Goal: Task Accomplishment & Management: Complete application form

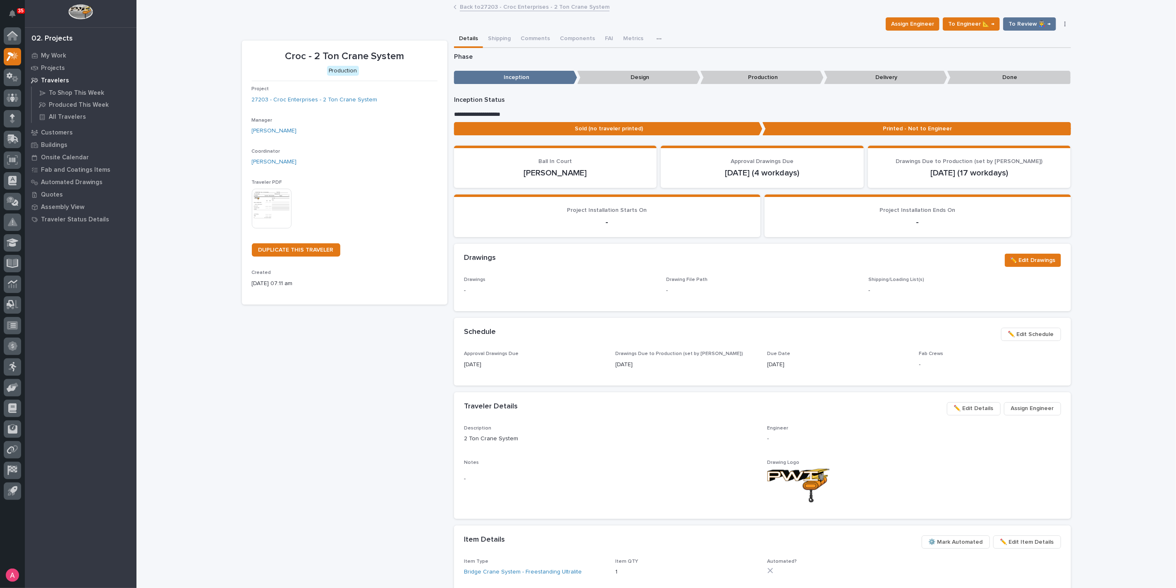
click at [503, 5] on link "Back to 27203 - Croc Enterprises - 2 Ton Crane System" at bounding box center [535, 7] width 150 height 10
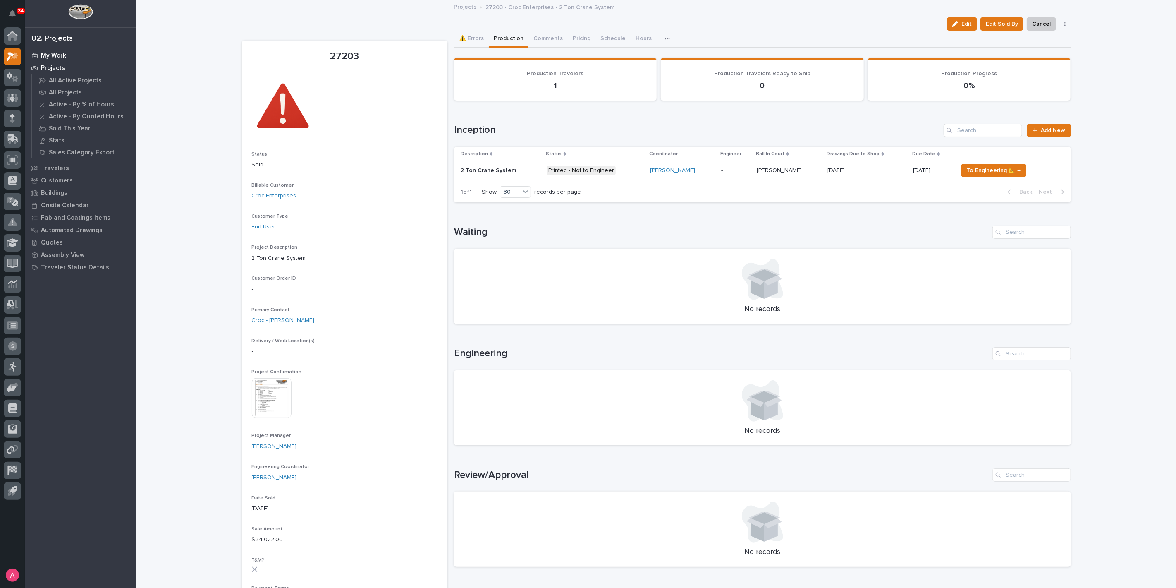
click at [51, 57] on p "My Work" at bounding box center [53, 55] width 25 height 7
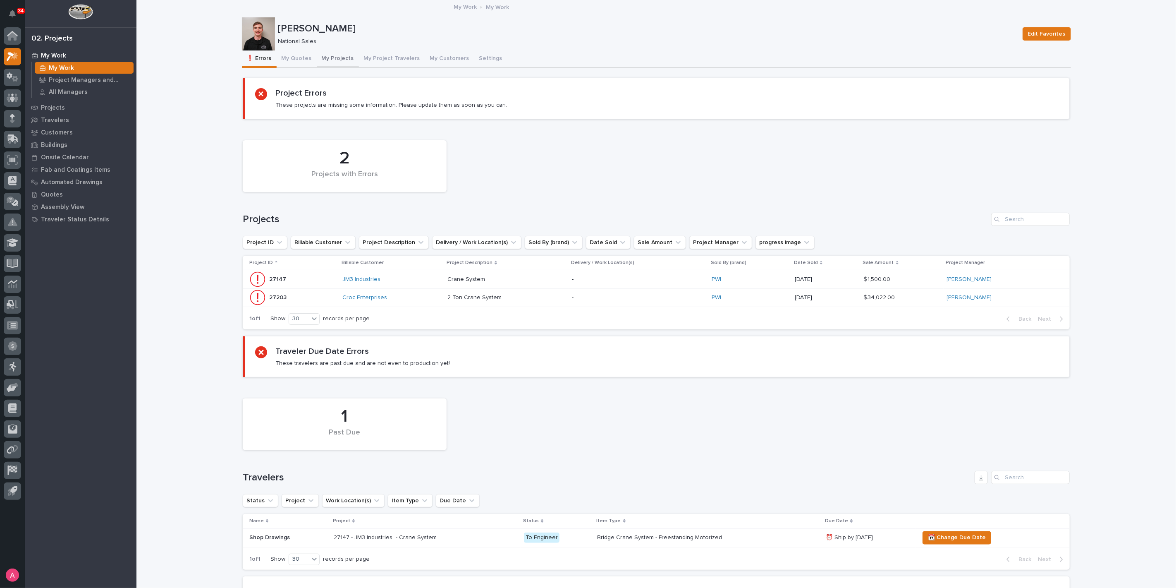
click at [328, 60] on button "My Projects" at bounding box center [338, 58] width 42 height 17
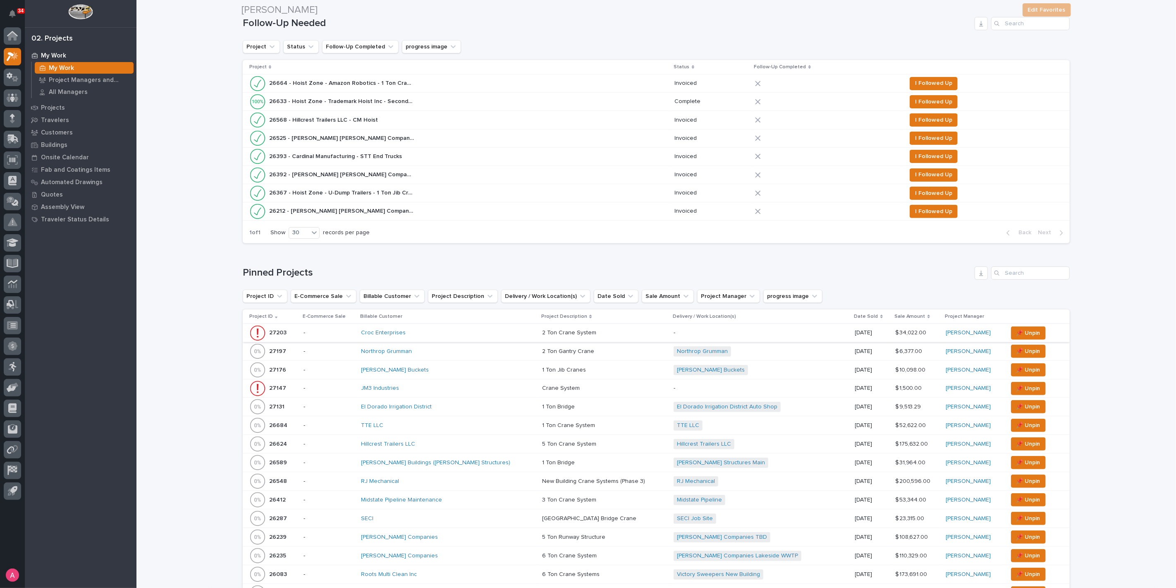
scroll to position [138, 0]
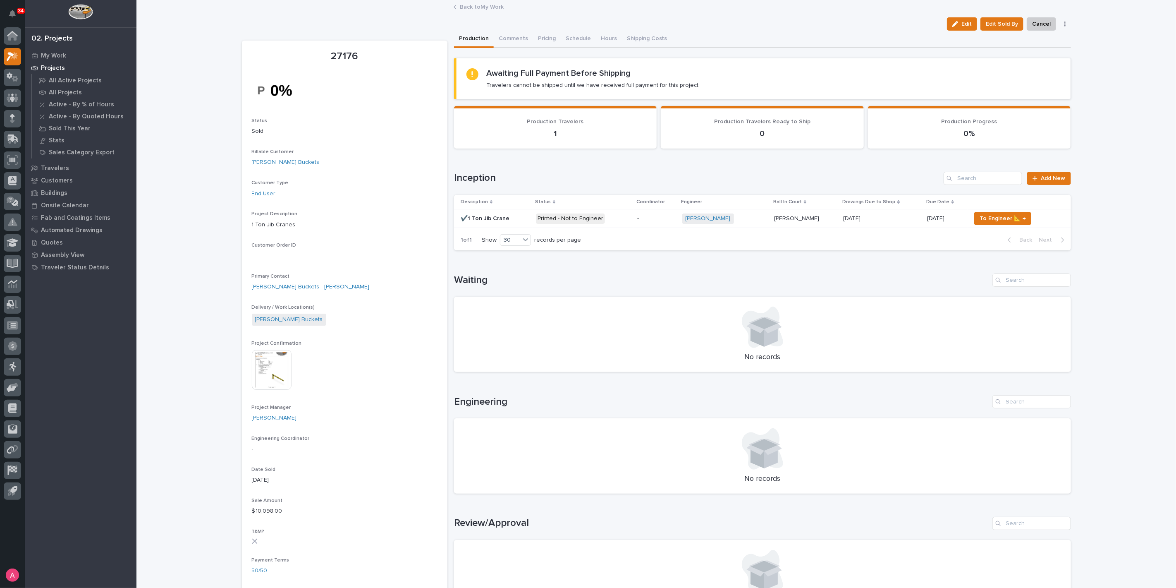
click at [881, 218] on p at bounding box center [881, 218] width 77 height 7
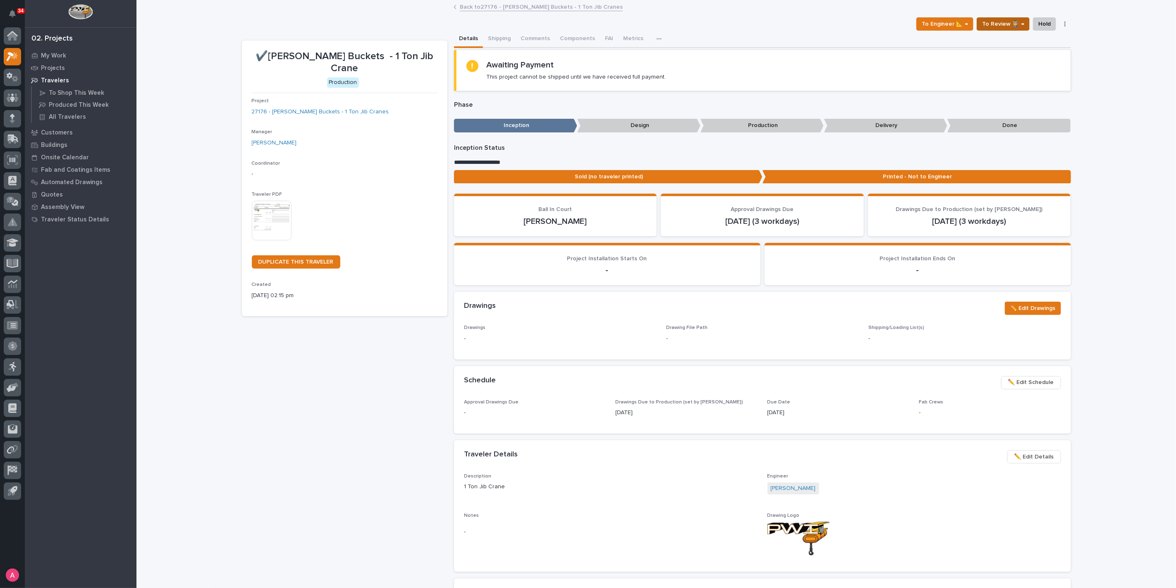
click at [1006, 24] on span "To Review 👨‍🏭 →" at bounding box center [1003, 24] width 42 height 10
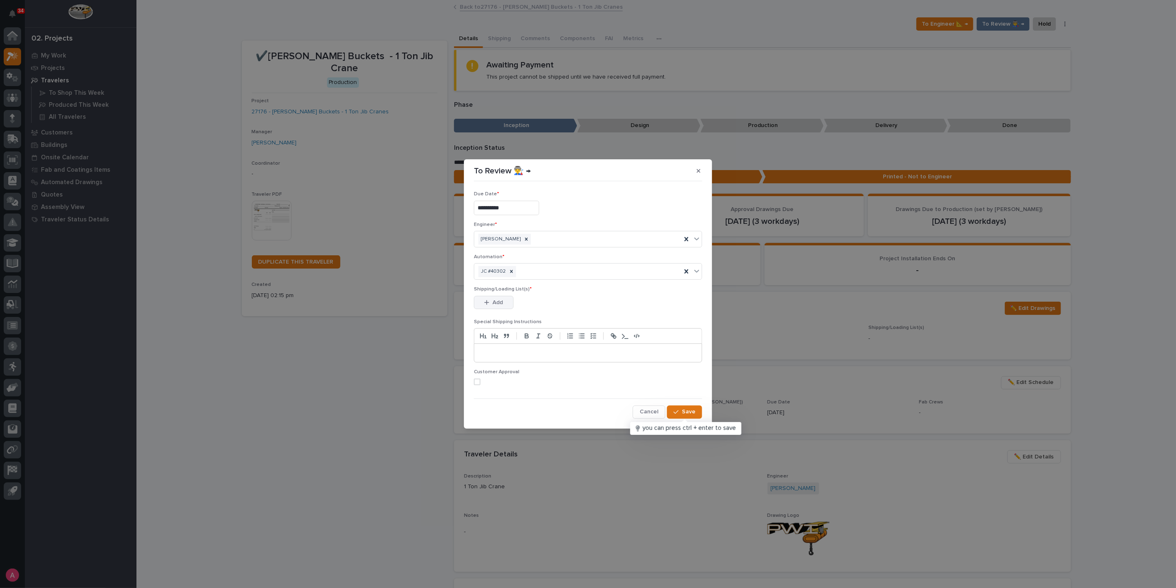
click at [501, 300] on span "Add" at bounding box center [498, 302] width 10 height 7
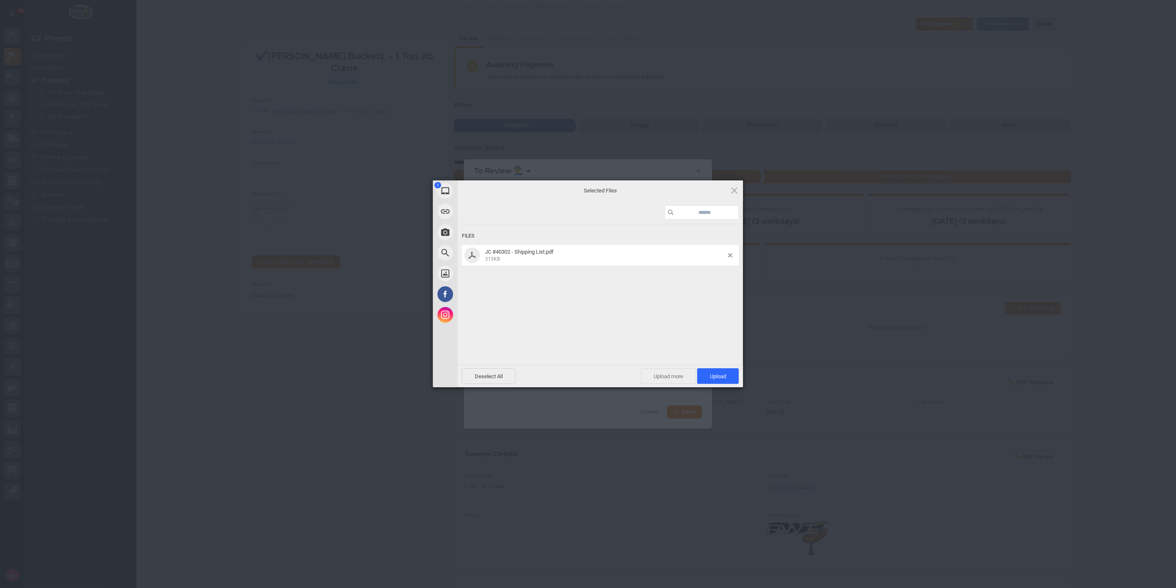
click at [660, 372] on span "Upload more" at bounding box center [668, 376] width 55 height 16
click at [706, 373] on span "Upload 2" at bounding box center [713, 376] width 25 height 6
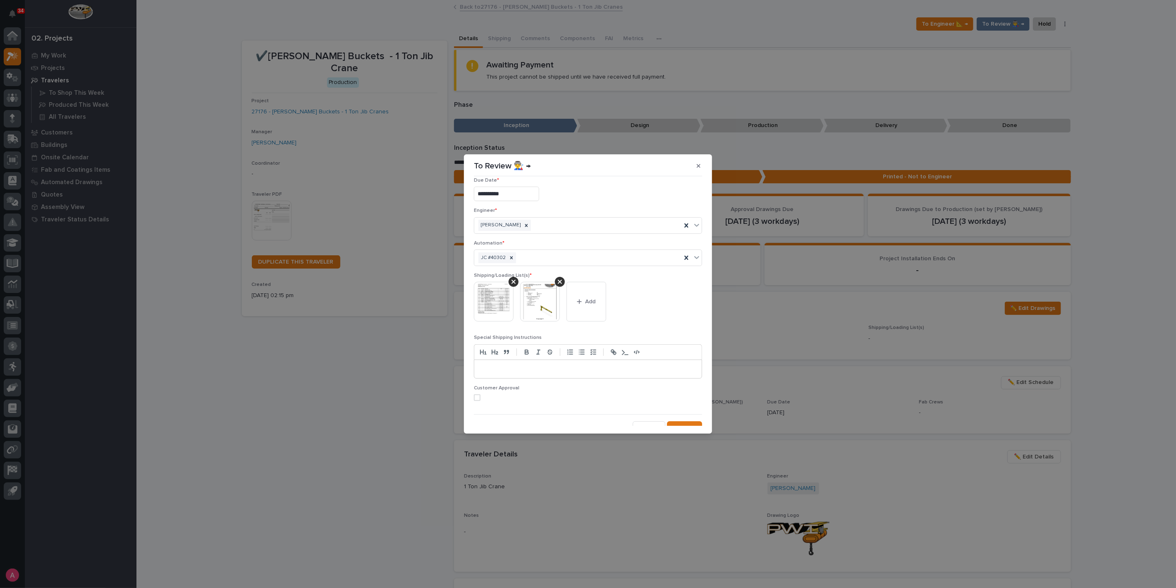
scroll to position [16, 0]
click at [476, 387] on span at bounding box center [477, 390] width 7 height 7
click at [673, 415] on button "Save" at bounding box center [684, 419] width 35 height 13
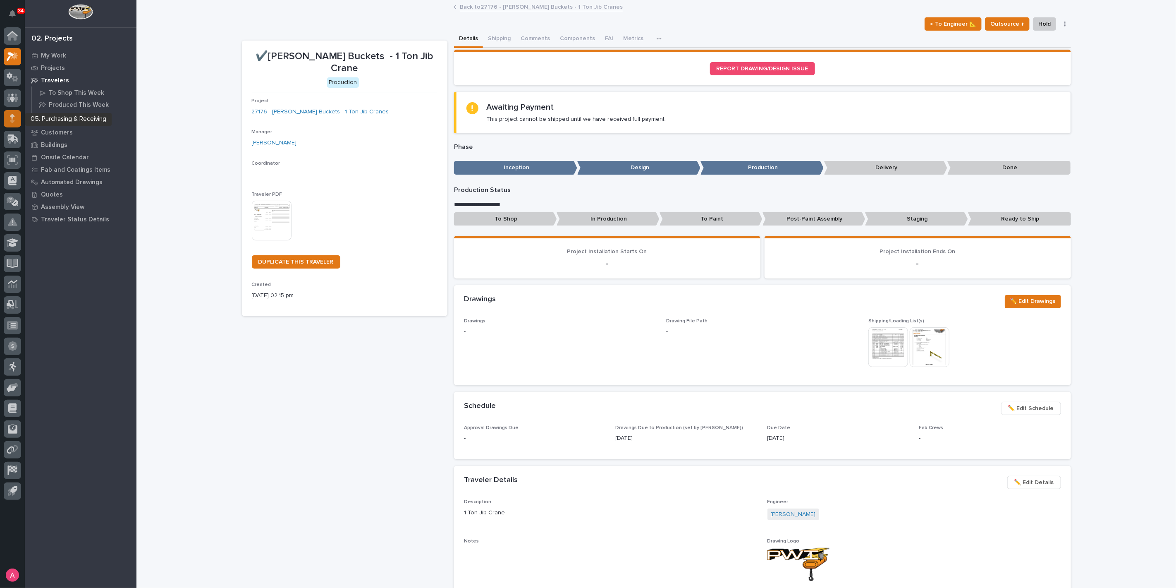
click at [13, 118] on icon at bounding box center [12, 119] width 5 height 10
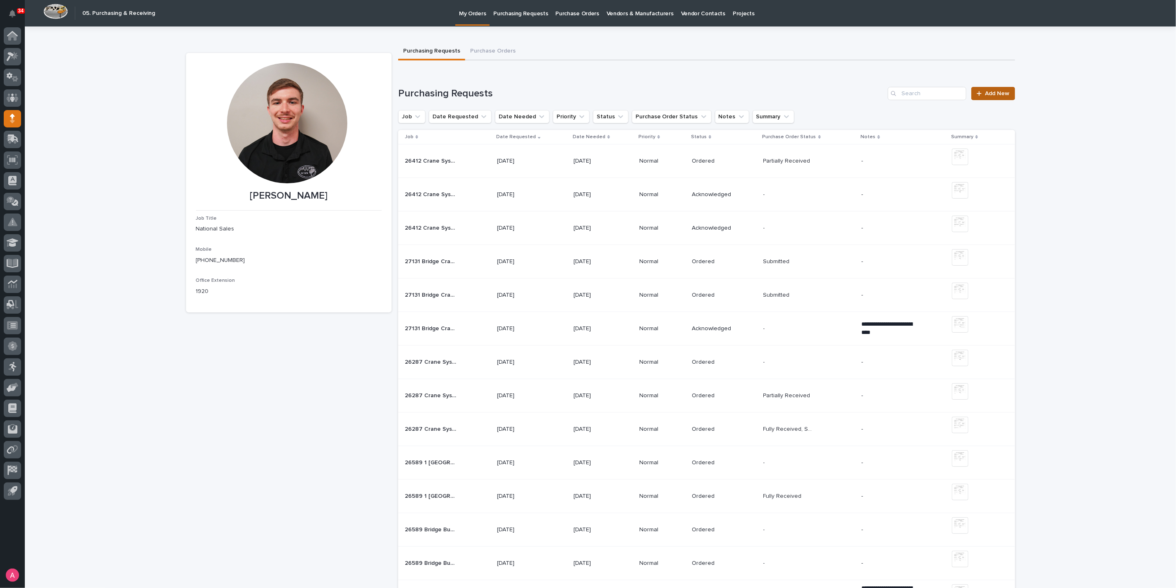
click at [986, 94] on span "Add New" at bounding box center [997, 94] width 24 height 6
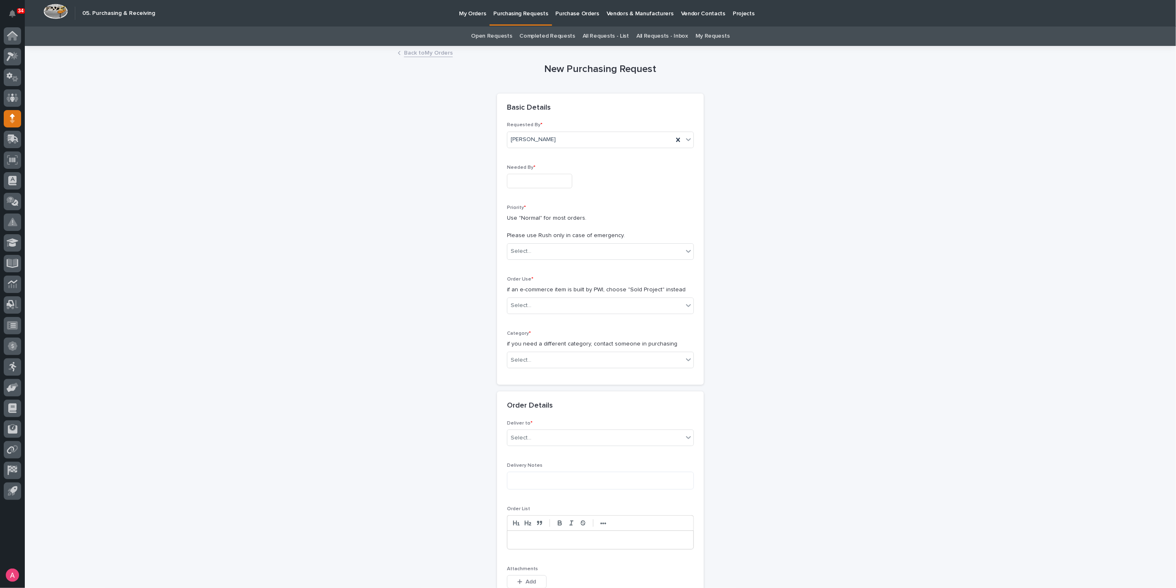
click at [547, 178] on input "text" at bounding box center [539, 181] width 65 height 14
click at [560, 111] on div "19" at bounding box center [557, 112] width 11 height 11
type input "**********"
click at [561, 252] on div "Select..." at bounding box center [595, 251] width 176 height 14
click at [548, 293] on div "Normal" at bounding box center [597, 295] width 186 height 14
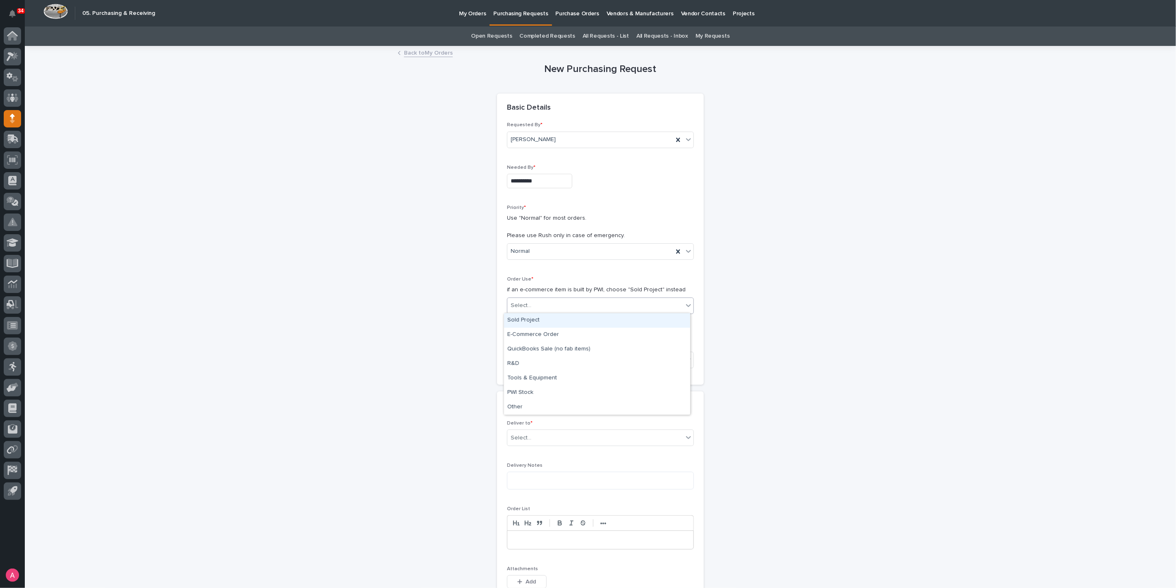
click at [558, 302] on div "Select..." at bounding box center [595, 306] width 176 height 14
click at [550, 319] on div "Sold Project" at bounding box center [597, 320] width 186 height 14
click at [547, 360] on div "Select..." at bounding box center [595, 360] width 176 height 14
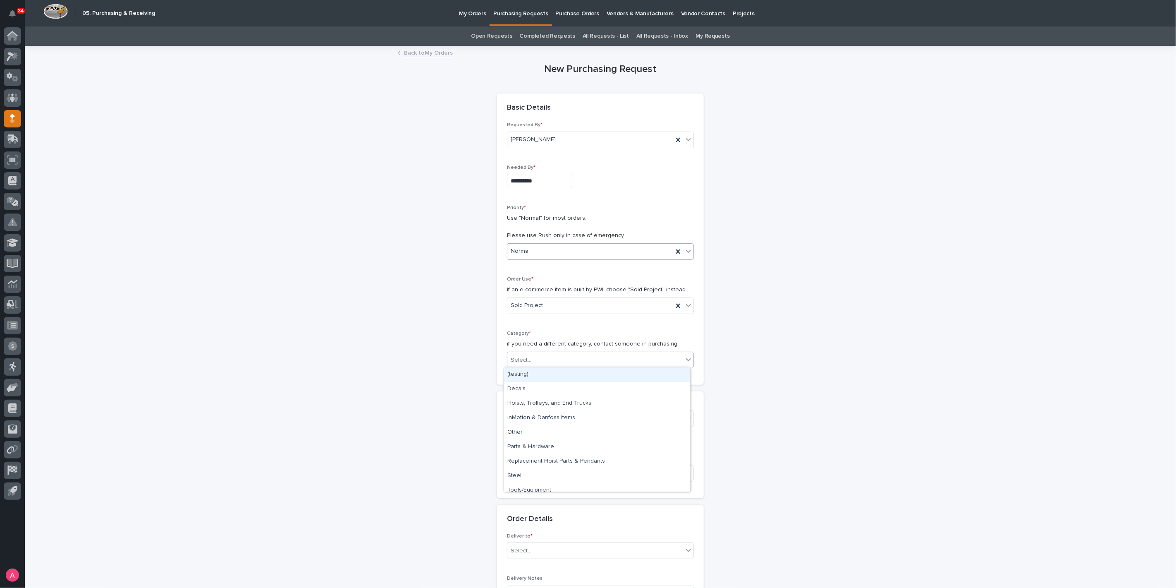
click at [578, 254] on div "Normal" at bounding box center [590, 251] width 166 height 14
click at [552, 264] on div "🔥 Rush" at bounding box center [597, 266] width 186 height 14
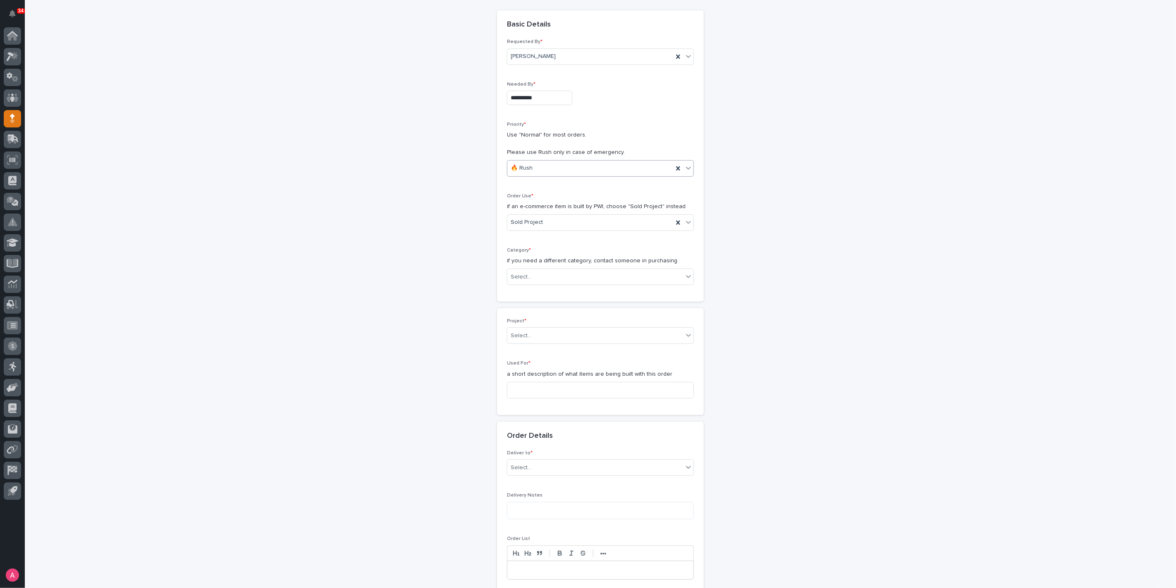
scroll to position [92, 0]
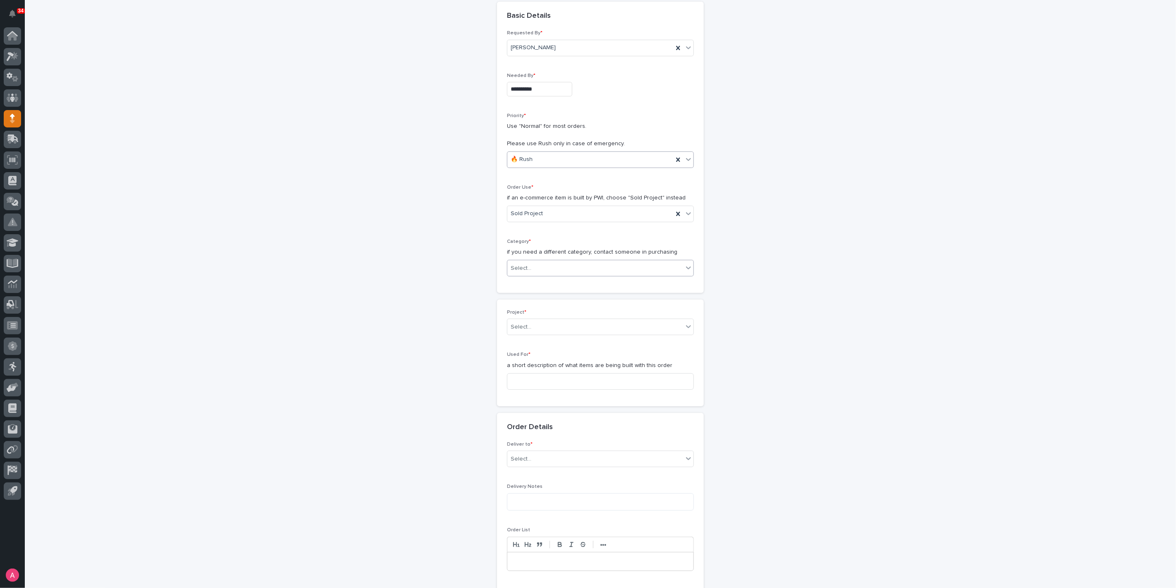
click at [561, 269] on div "Select..." at bounding box center [595, 268] width 176 height 14
click at [543, 354] on div "Parts & Hardware" at bounding box center [597, 355] width 186 height 14
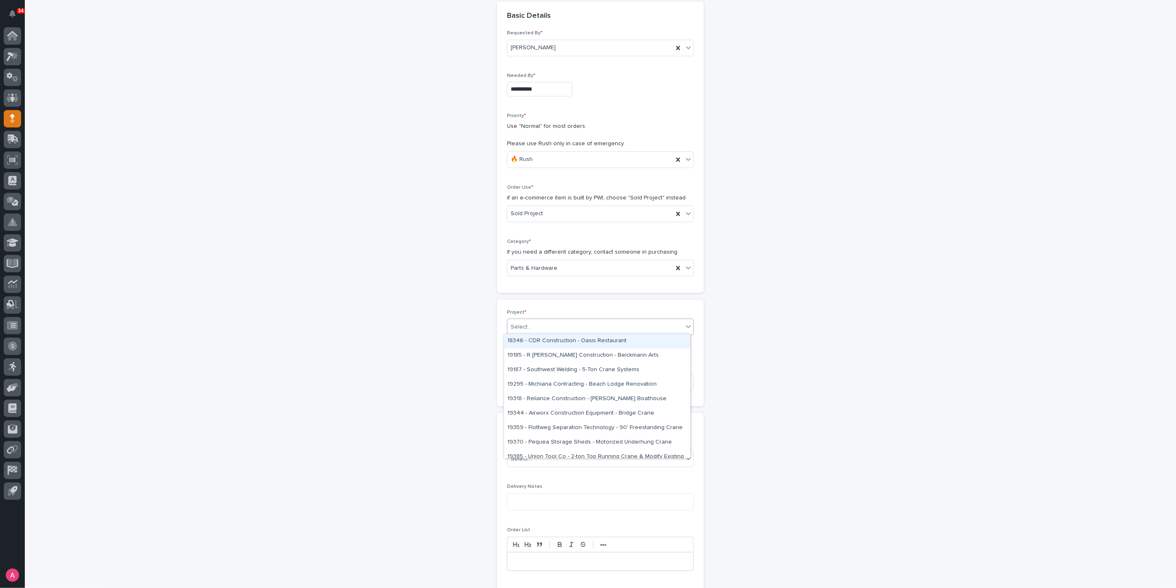
click at [545, 327] on div "Select..." at bounding box center [595, 327] width 176 height 14
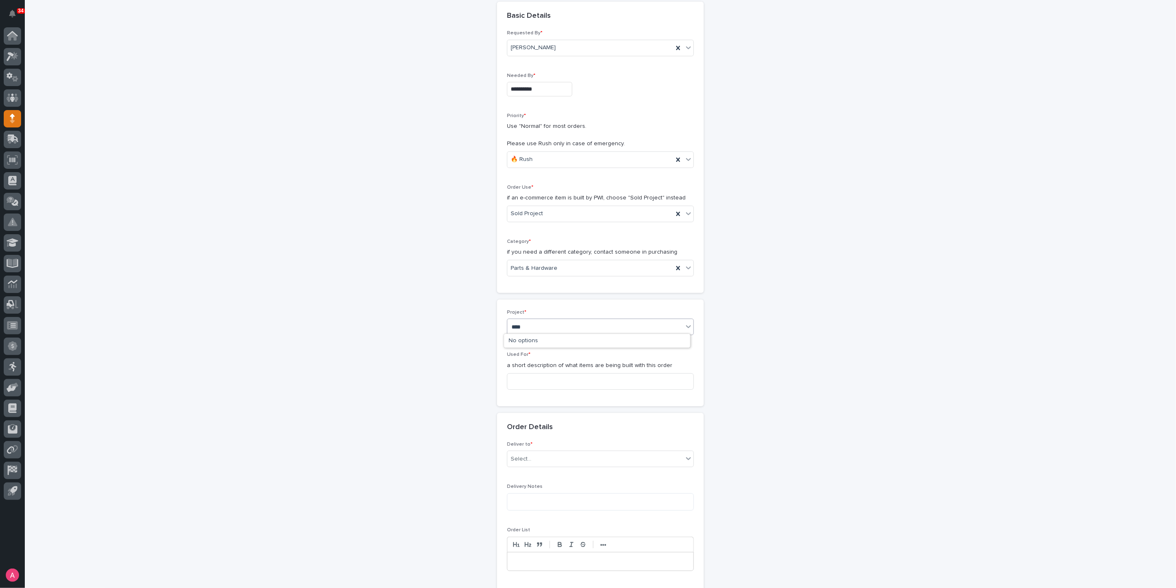
type input "*****"
click at [554, 385] on input at bounding box center [600, 381] width 187 height 17
type input "Jib Crane"
type input "**"
click at [545, 476] on div "PWI" at bounding box center [597, 473] width 186 height 14
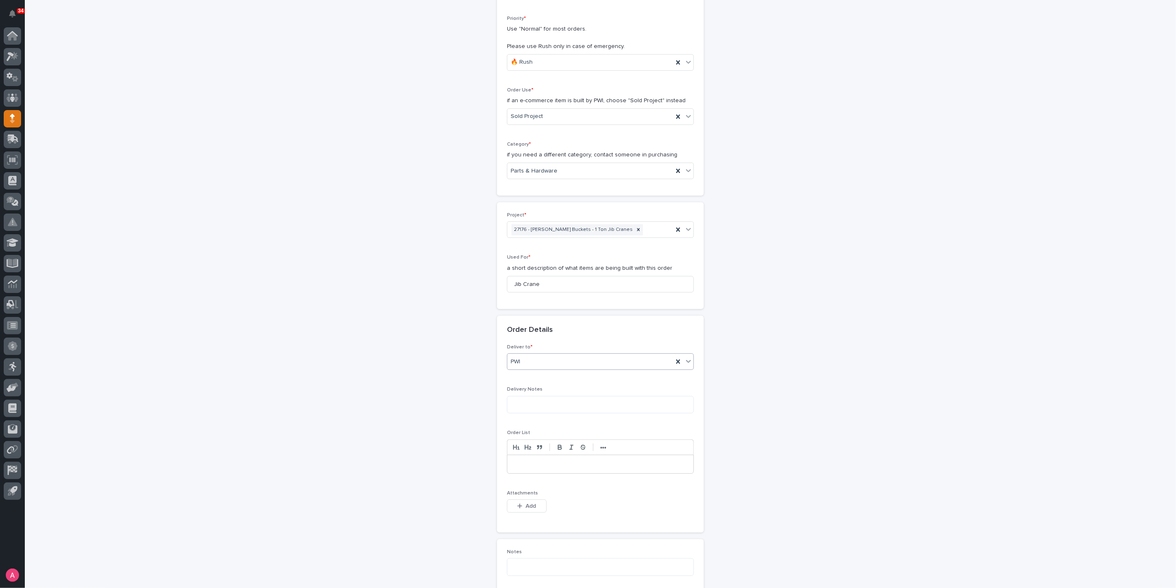
scroll to position [229, 0]
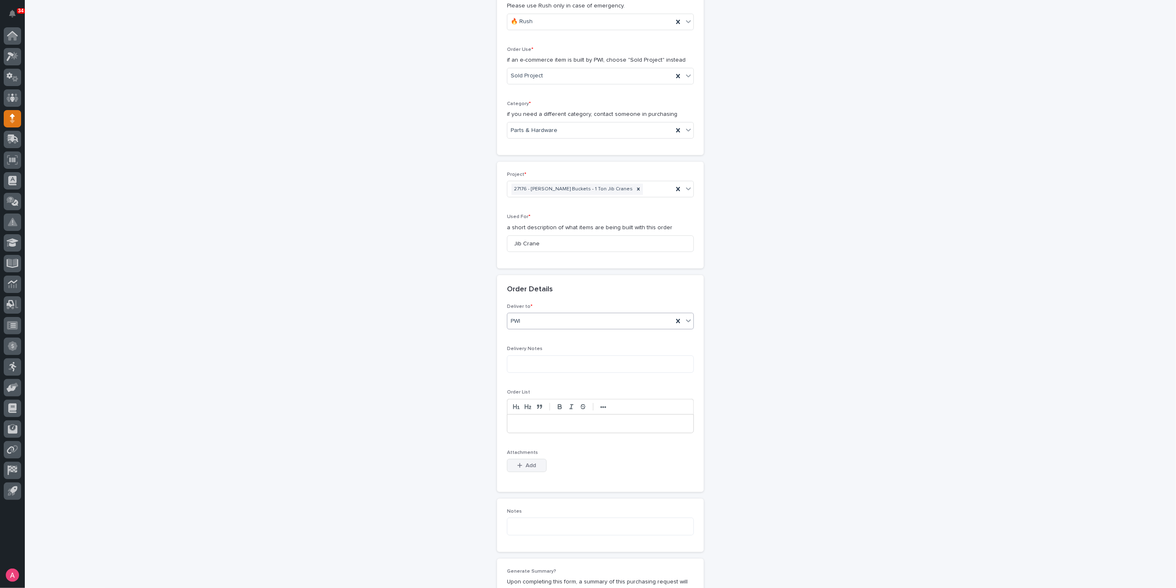
click at [531, 466] on button "Add" at bounding box center [527, 465] width 40 height 13
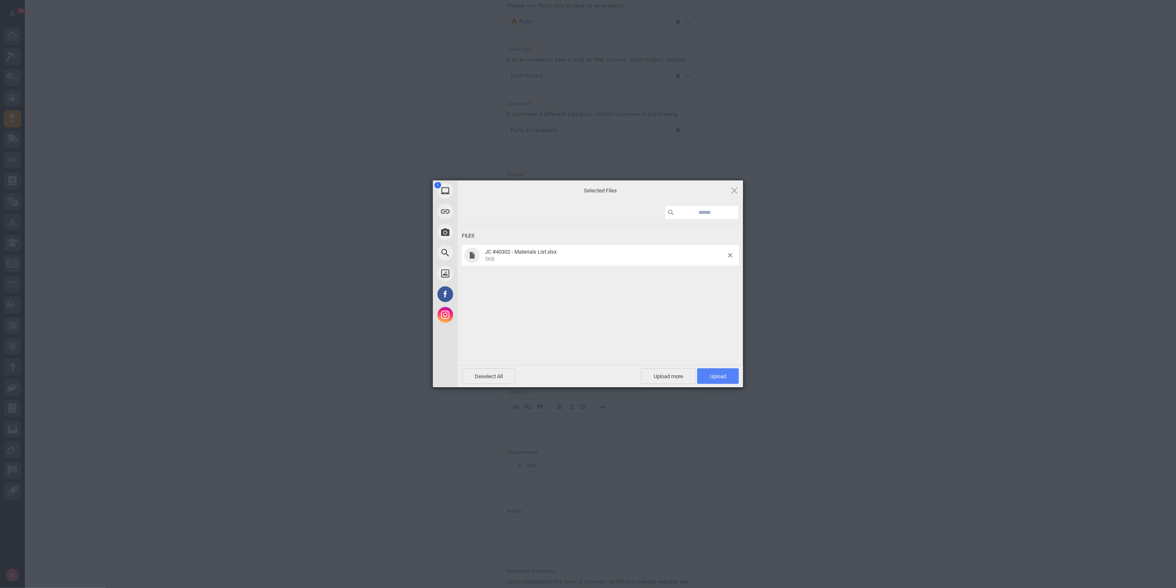
click at [720, 375] on span "Upload 1" at bounding box center [718, 376] width 16 height 6
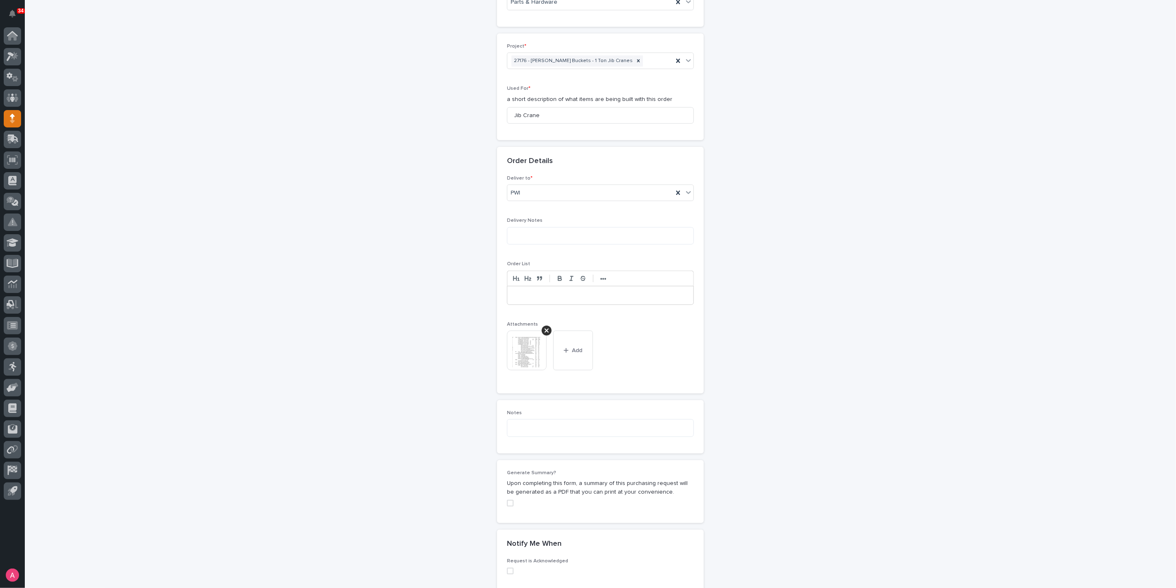
scroll to position [382, 0]
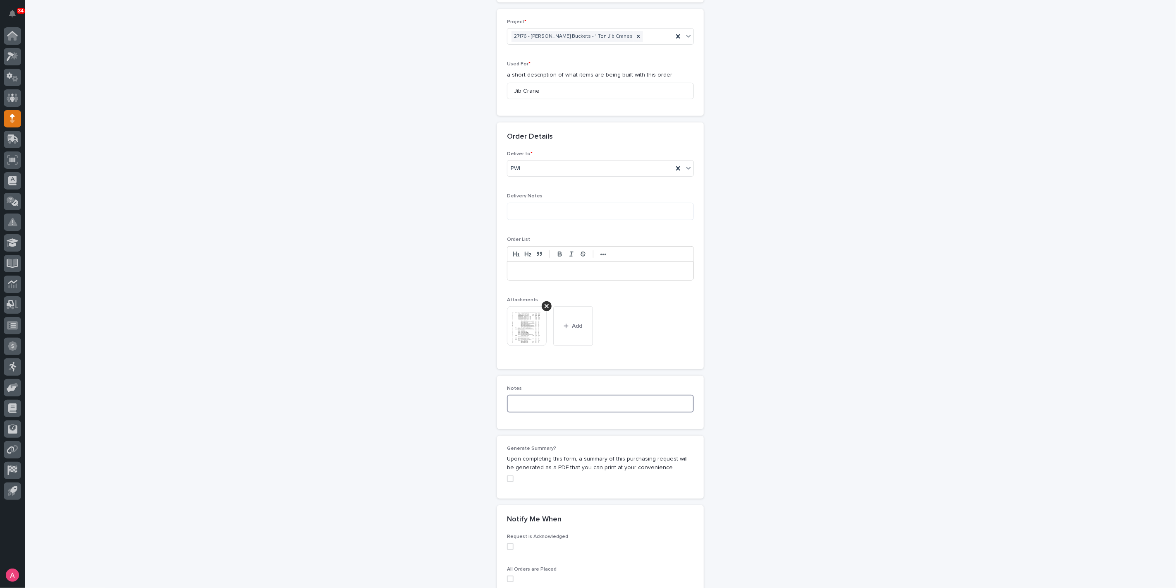
click at [586, 406] on textarea at bounding box center [600, 402] width 187 height 17
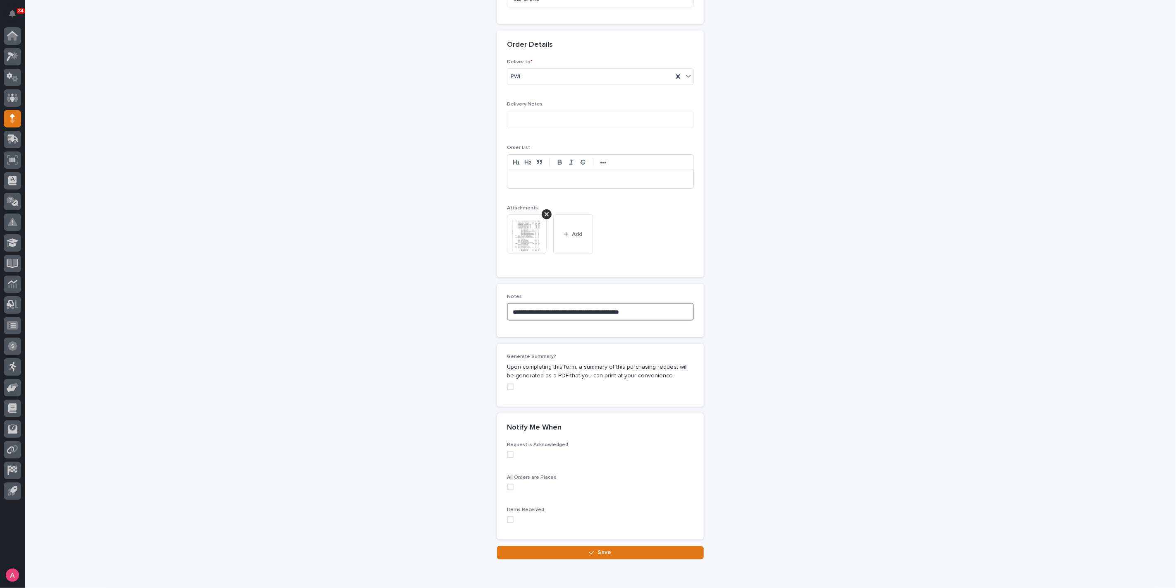
click at [507, 384] on span at bounding box center [510, 386] width 7 height 7
type textarea "**********"
drag, startPoint x: 650, startPoint y: 312, endPoint x: 490, endPoint y: 311, distance: 160.4
click at [490, 311] on div "**********" at bounding box center [600, 66] width 829 height 986
click at [619, 552] on button "Save" at bounding box center [600, 552] width 207 height 13
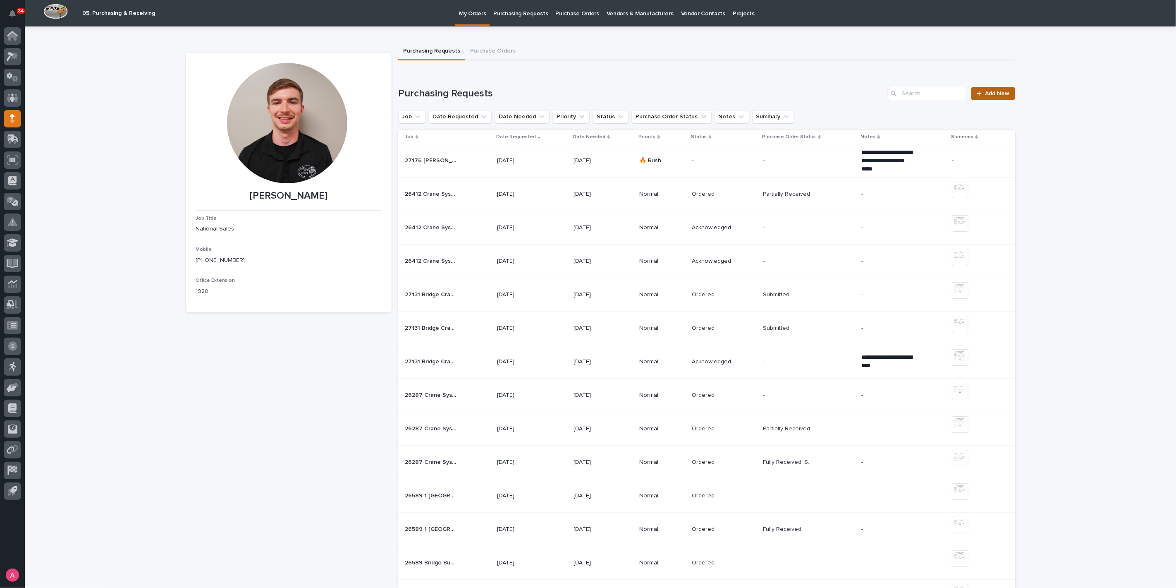
click at [1006, 92] on link "Add New" at bounding box center [992, 93] width 43 height 13
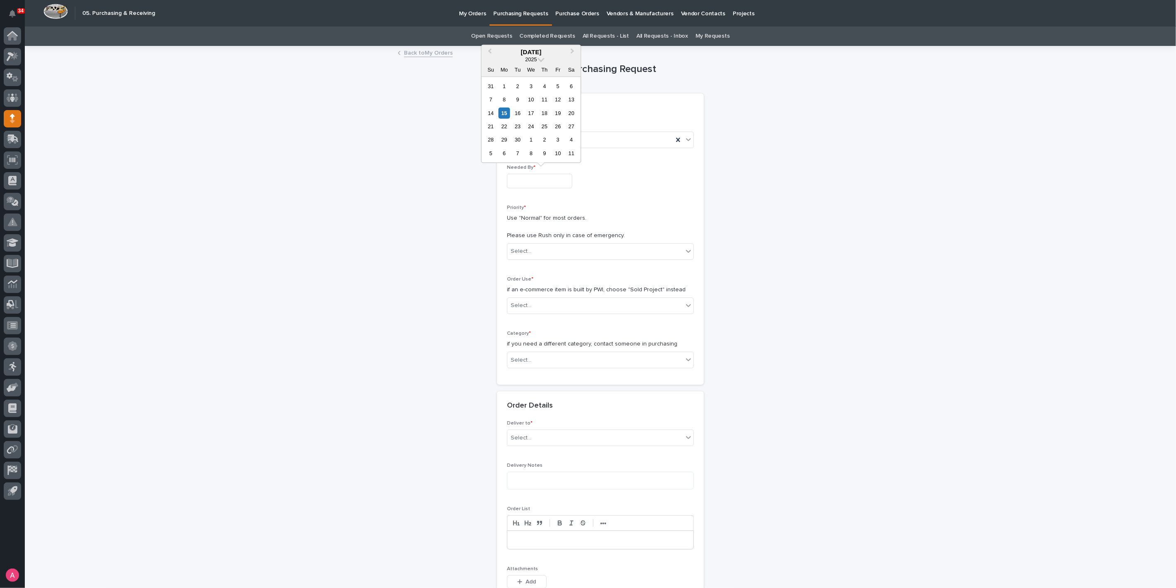
click at [550, 182] on input "text" at bounding box center [539, 181] width 65 height 14
click at [562, 117] on div "19" at bounding box center [557, 112] width 11 height 11
type input "**********"
click at [557, 244] on div "Select..." at bounding box center [595, 251] width 176 height 14
click at [552, 265] on div "🔥 Rush" at bounding box center [597, 266] width 186 height 14
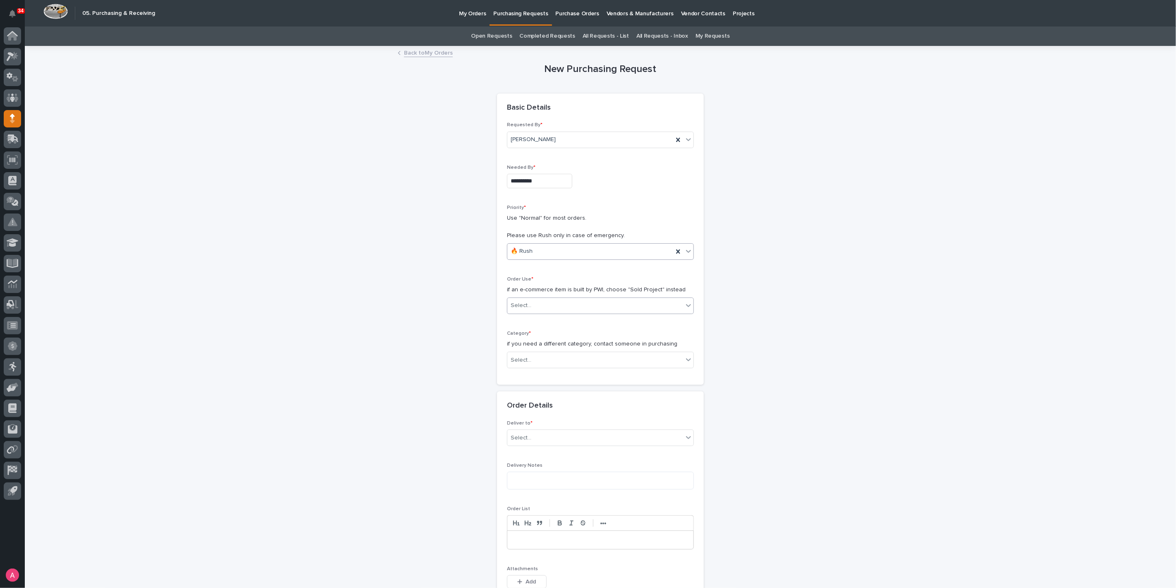
click at [552, 302] on div "Select..." at bounding box center [595, 306] width 176 height 14
drag, startPoint x: 549, startPoint y: 330, endPoint x: 552, endPoint y: 317, distance: 12.7
click at [552, 317] on div "Sold Project" at bounding box center [597, 320] width 186 height 14
click at [549, 356] on div "Select..." at bounding box center [595, 360] width 176 height 14
click at [532, 472] on div "Steel" at bounding box center [597, 475] width 186 height 14
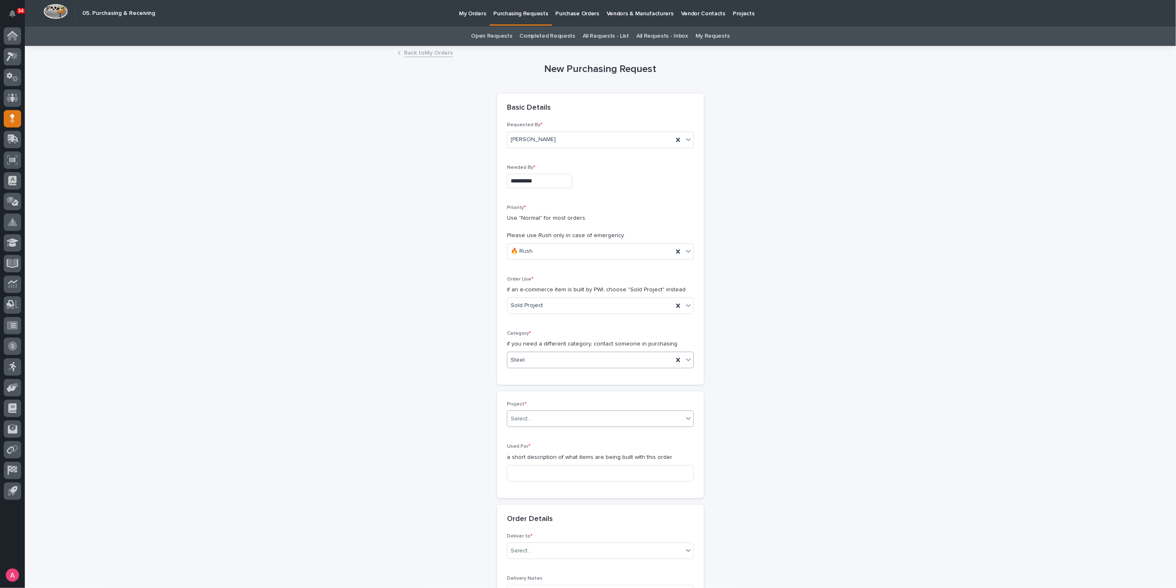
click at [567, 420] on div "Select..." at bounding box center [595, 419] width 176 height 14
type input "*****"
click at [566, 427] on div "27176 - [PERSON_NAME] Buckets - 1 Ton Jib Cranes" at bounding box center [597, 433] width 186 height 14
click at [549, 473] on input at bounding box center [600, 473] width 187 height 17
type input "Jib Crane"
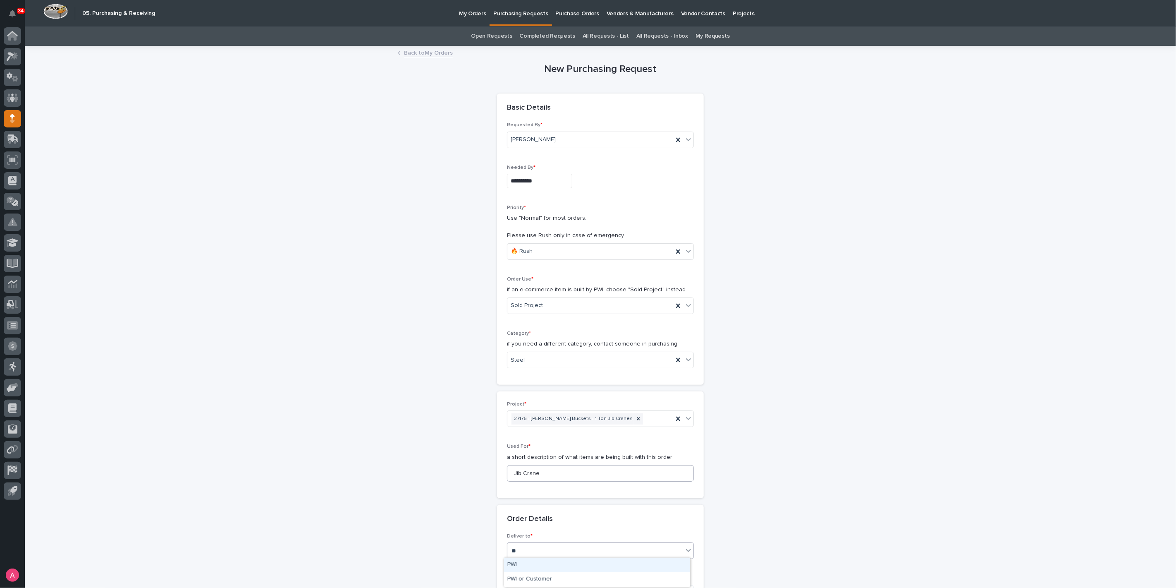
type input "***"
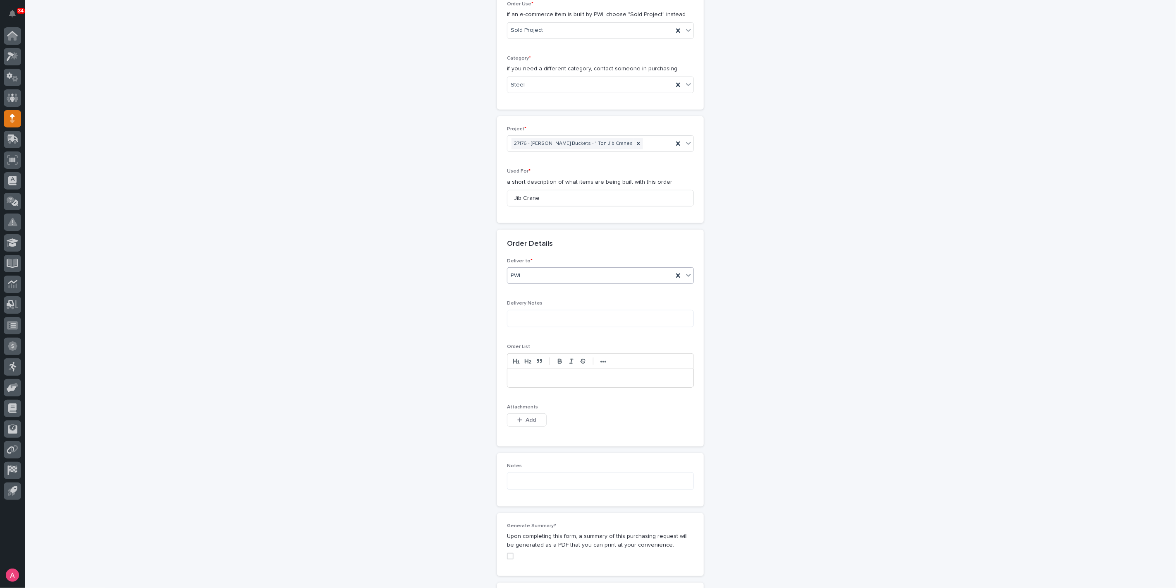
scroll to position [275, 0]
click at [534, 414] on button "Add" at bounding box center [527, 419] width 40 height 13
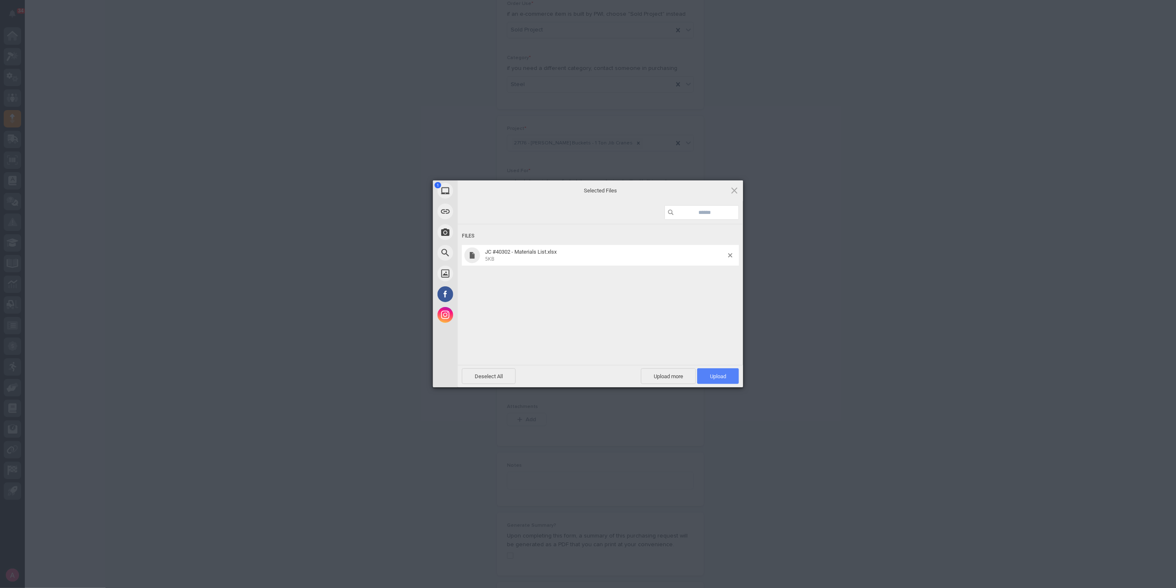
click at [710, 373] on span "Upload 1" at bounding box center [718, 376] width 16 height 6
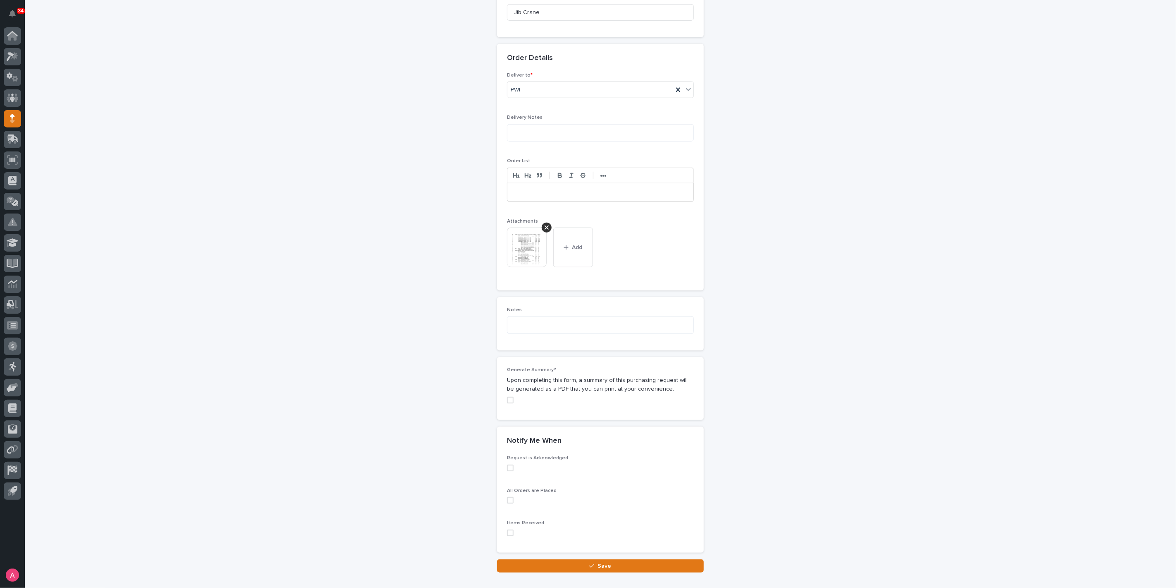
scroll to position [474, 0]
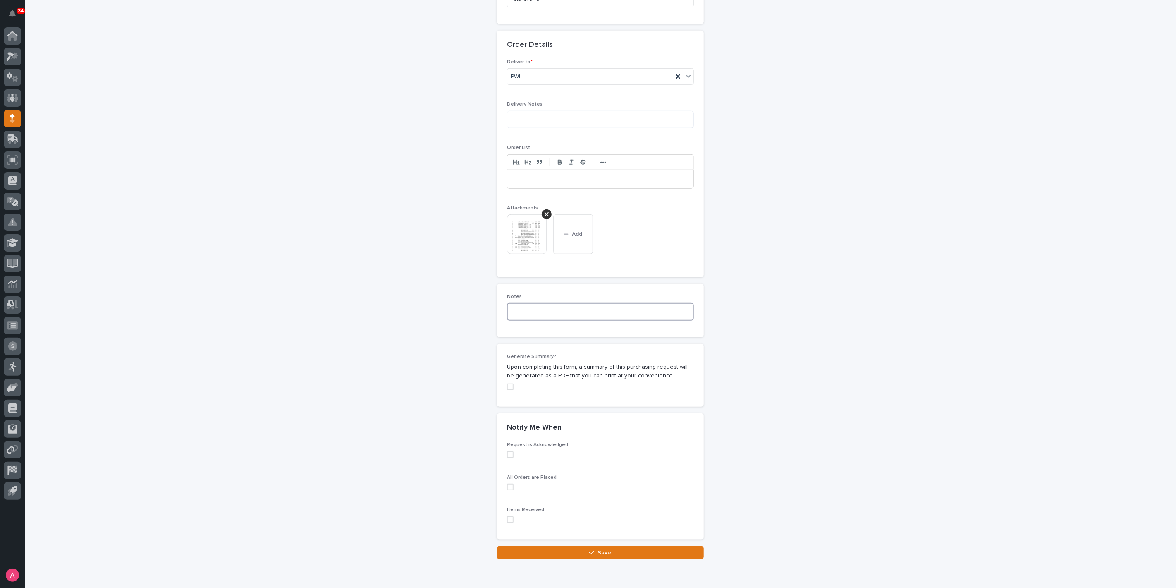
click at [552, 309] on textarea at bounding box center [600, 311] width 187 height 17
paste textarea "**********"
click at [507, 385] on span at bounding box center [510, 386] width 7 height 7
type textarea "**********"
click at [647, 552] on button "Save" at bounding box center [600, 552] width 207 height 13
